Goal: Navigation & Orientation: Find specific page/section

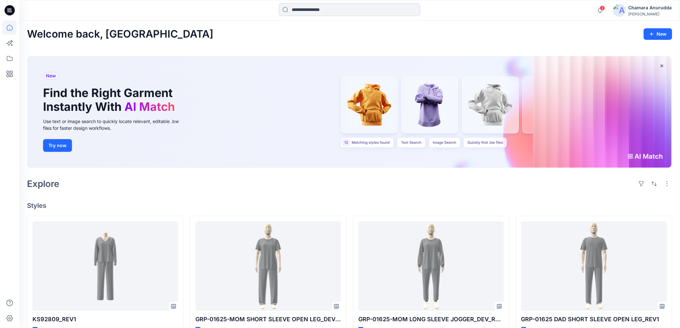
click at [328, 7] on input at bounding box center [349, 9] width 141 height 13
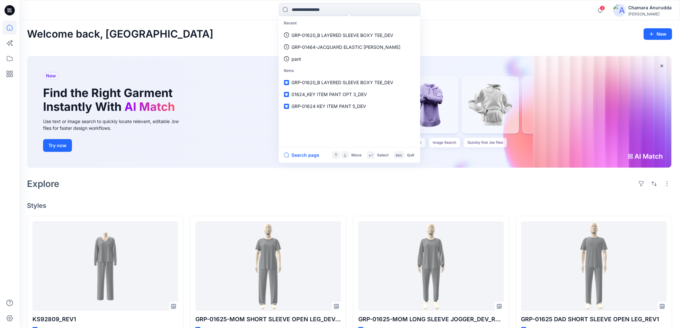
click at [161, 12] on div at bounding box center [101, 10] width 165 height 14
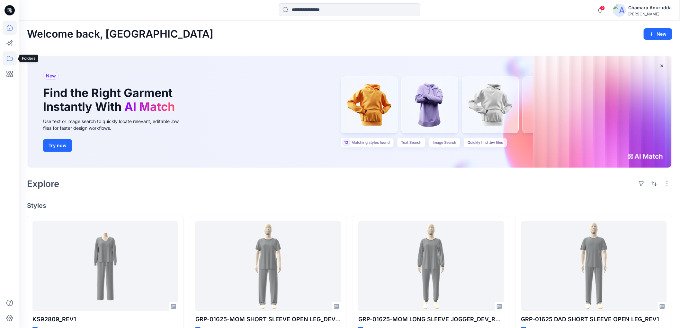
click at [8, 55] on icon at bounding box center [10, 58] width 14 height 14
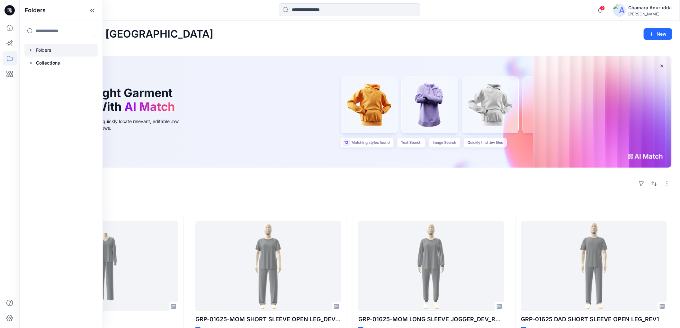
click at [54, 48] on div at bounding box center [60, 50] width 73 height 13
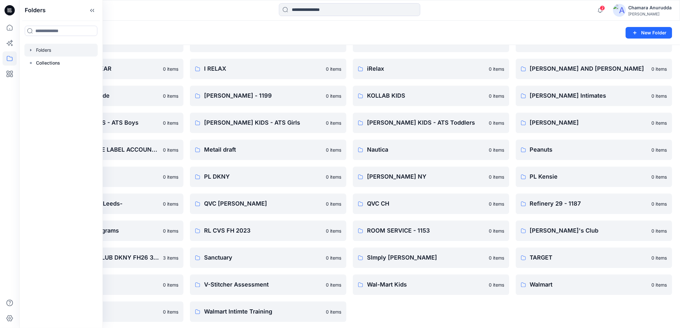
scroll to position [473, 0]
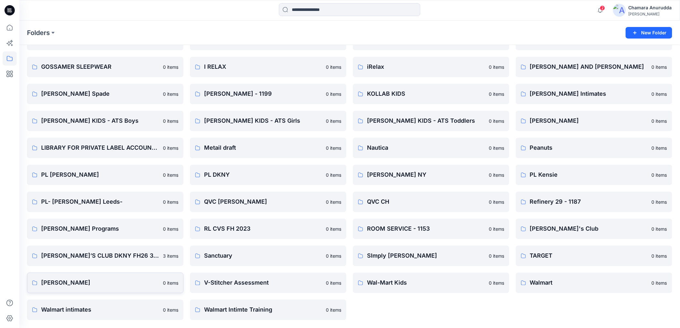
click at [99, 286] on p "[PERSON_NAME]" at bounding box center [100, 283] width 118 height 9
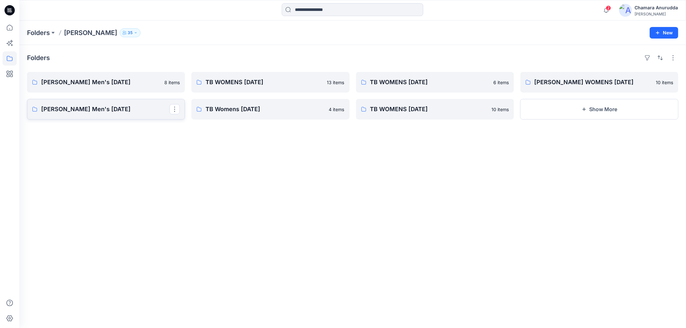
click at [91, 109] on p "[PERSON_NAME] Men's [DATE]" at bounding box center [105, 109] width 128 height 9
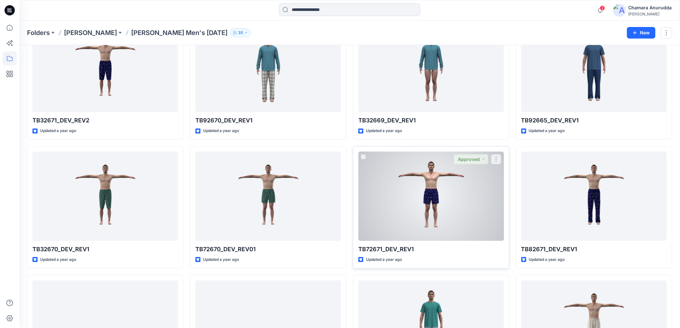
scroll to position [143, 0]
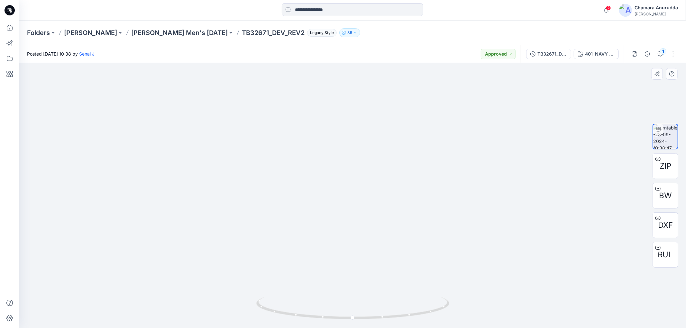
drag, startPoint x: 374, startPoint y: 225, endPoint x: 384, endPoint y: 150, distance: 75.7
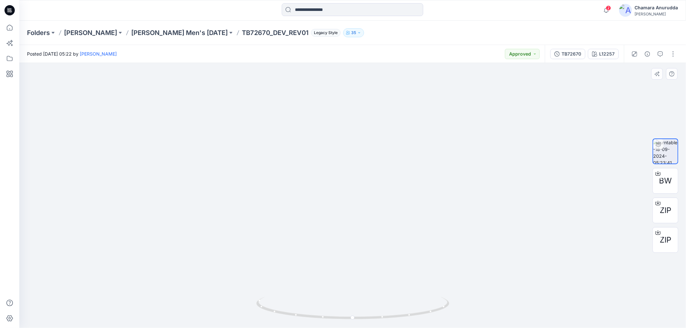
drag, startPoint x: 389, startPoint y: 211, endPoint x: 399, endPoint y: 103, distance: 108.2
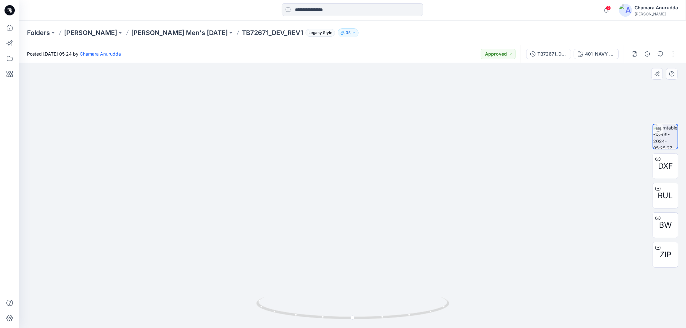
drag, startPoint x: 413, startPoint y: 247, endPoint x: 425, endPoint y: 200, distance: 48.4
